Goal: Check status: Check status

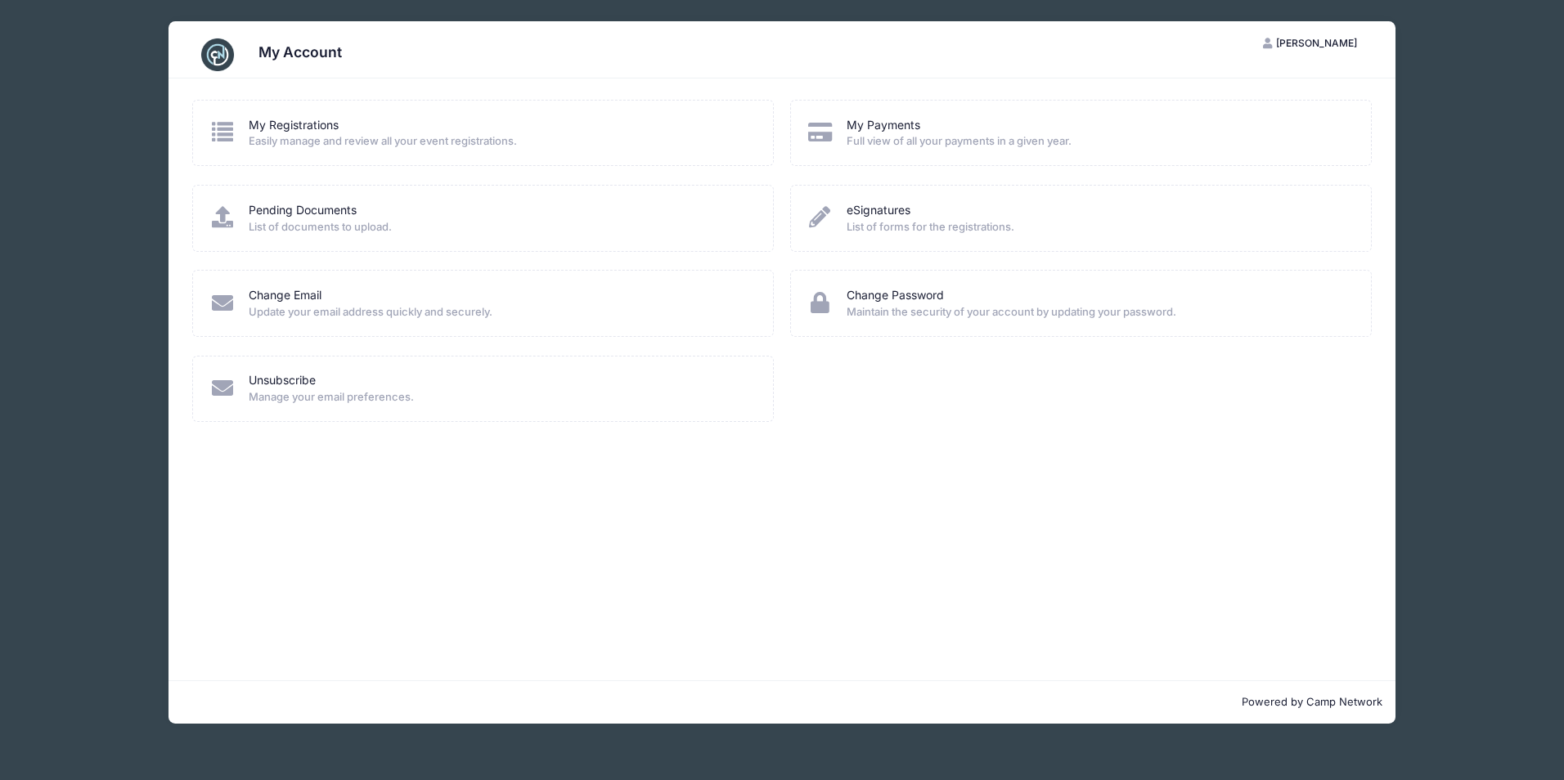
click at [325, 133] on span "Easily manage and review all your event registrations." at bounding box center [500, 141] width 503 height 16
click at [223, 127] on icon at bounding box center [222, 131] width 27 height 21
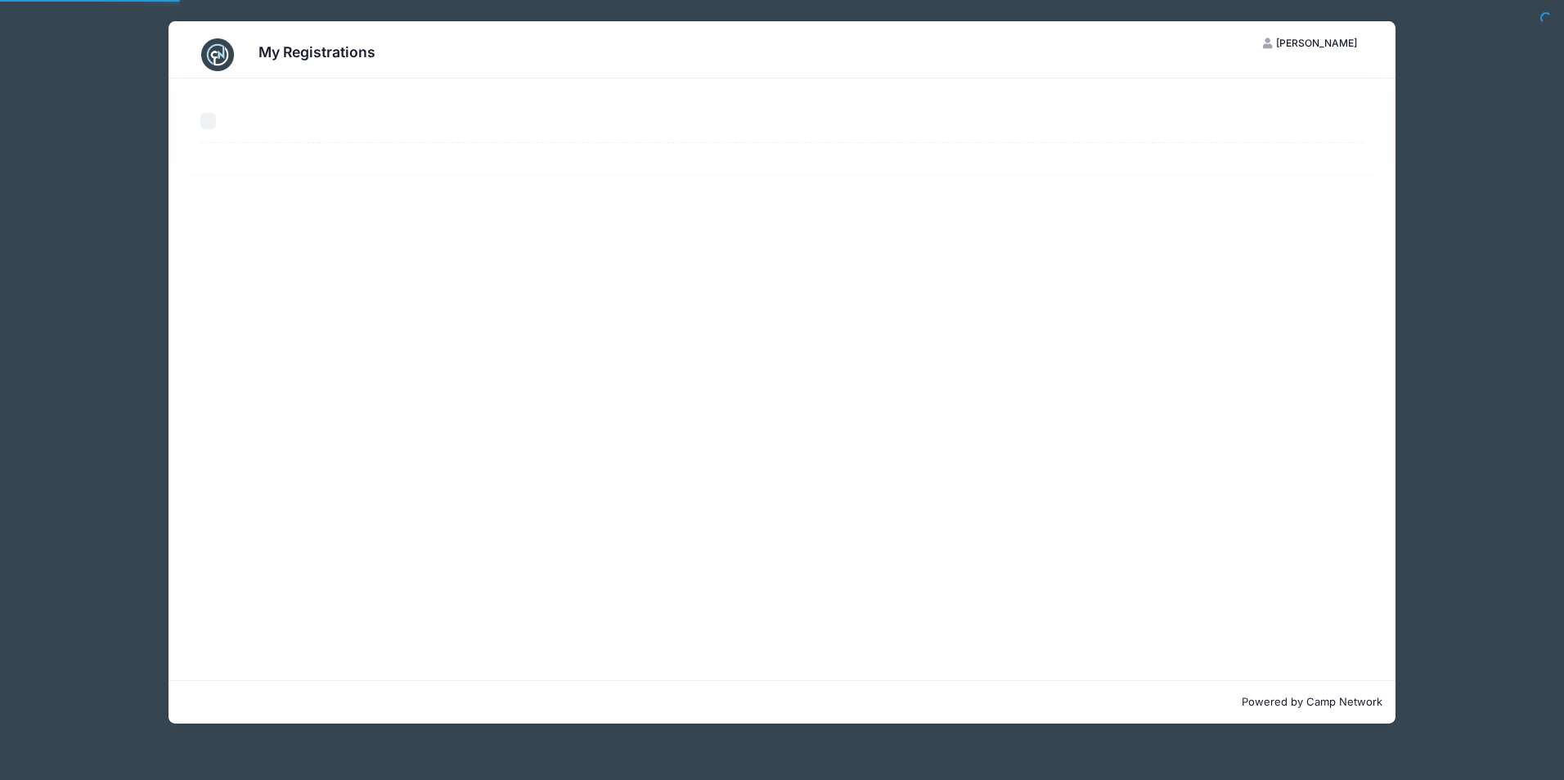
select select "50"
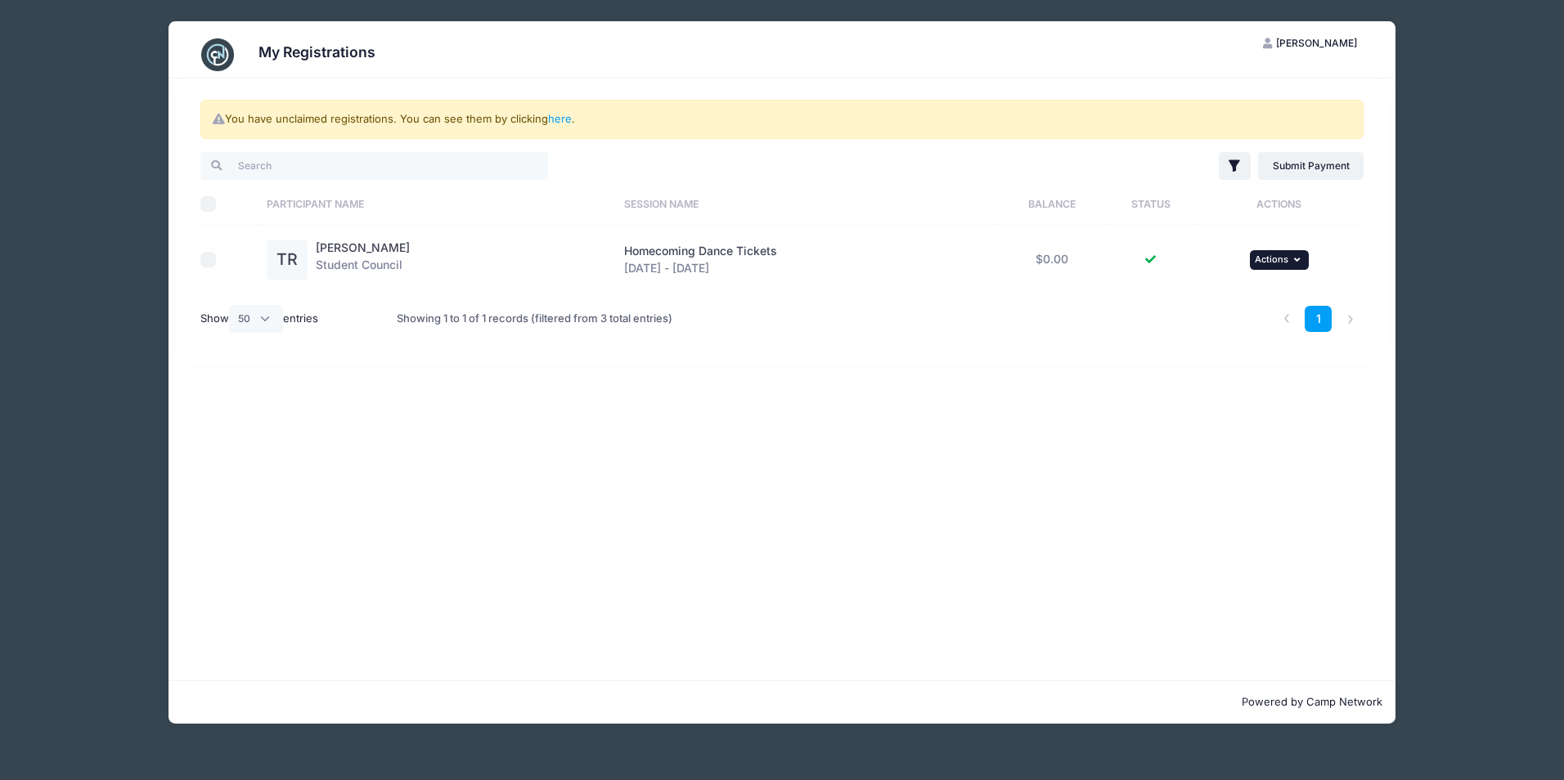
click at [1292, 267] on button "... Actions" at bounding box center [1279, 260] width 59 height 20
click at [1249, 290] on link "View Registration" at bounding box center [1227, 296] width 148 height 31
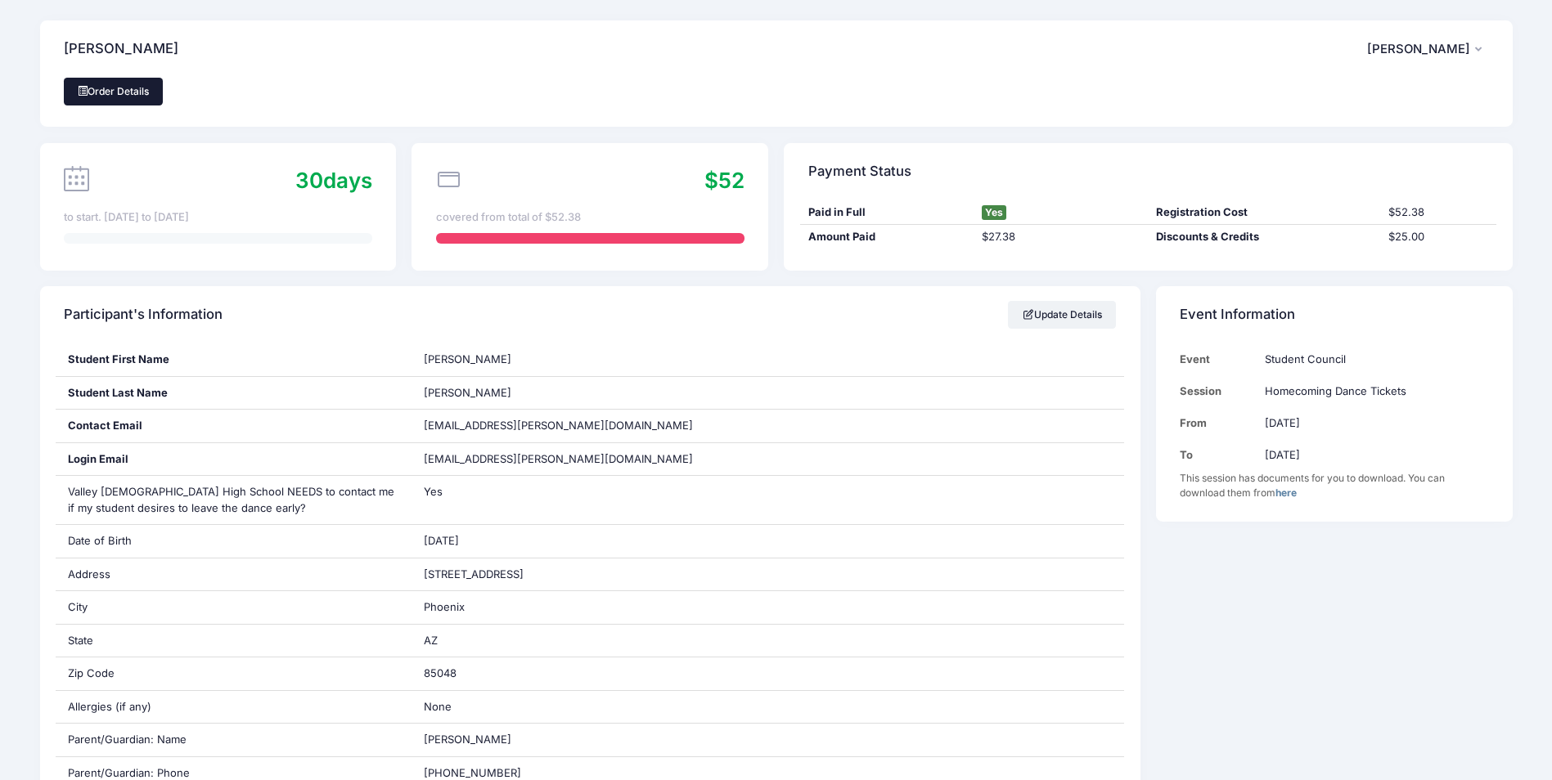
click at [112, 92] on link "Order Details" at bounding box center [114, 92] width 100 height 28
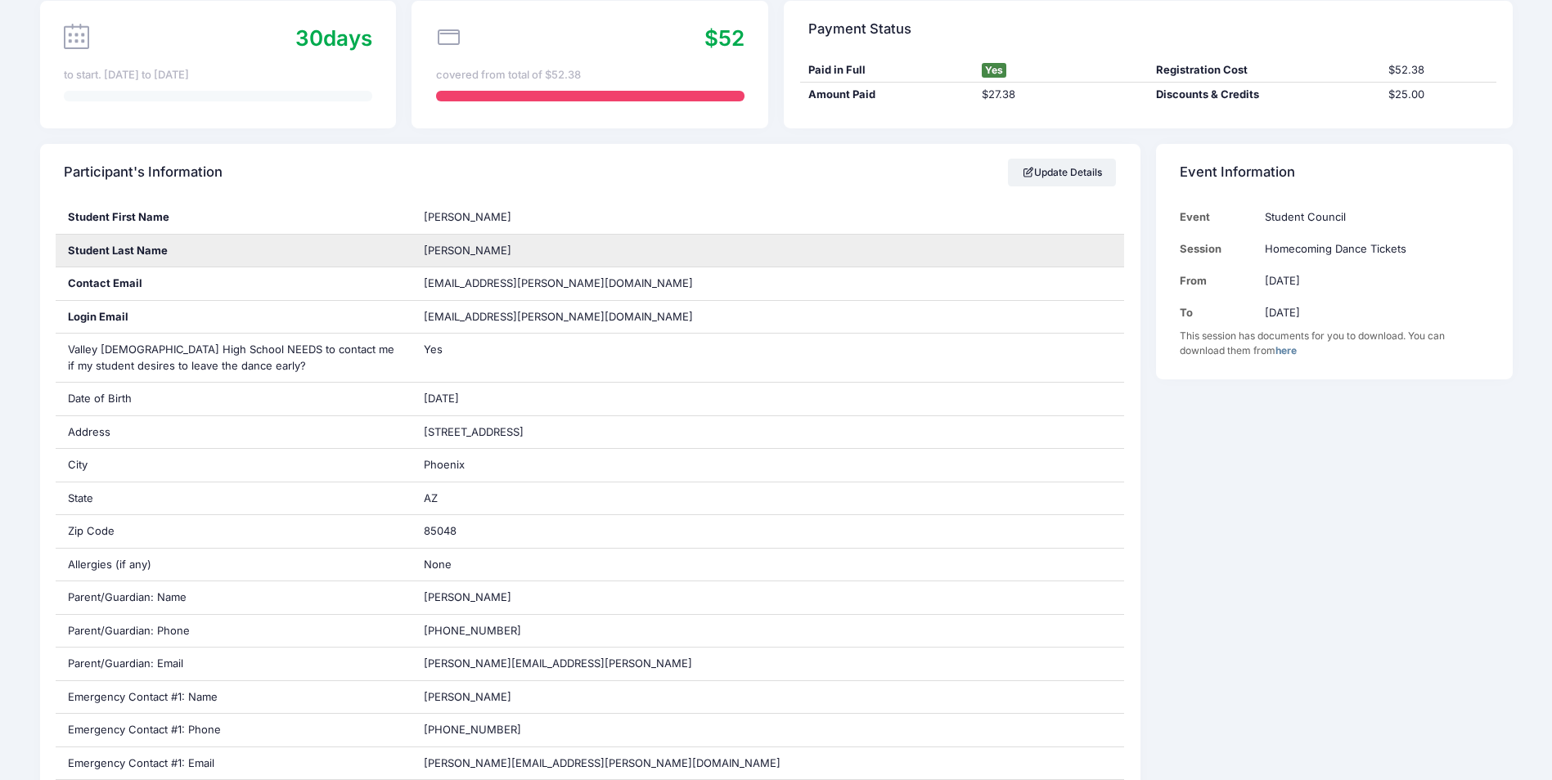
scroll to position [82, 0]
